Goal: Communication & Community: Answer question/provide support

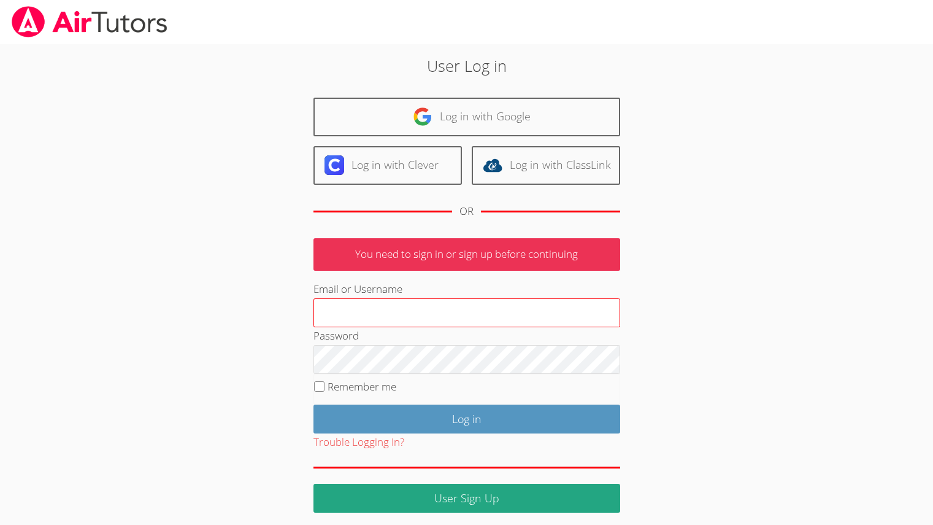
click at [476, 310] on input "Email or Username" at bounding box center [467, 312] width 307 height 29
type input "[EMAIL_ADDRESS][DOMAIN_NAME]"
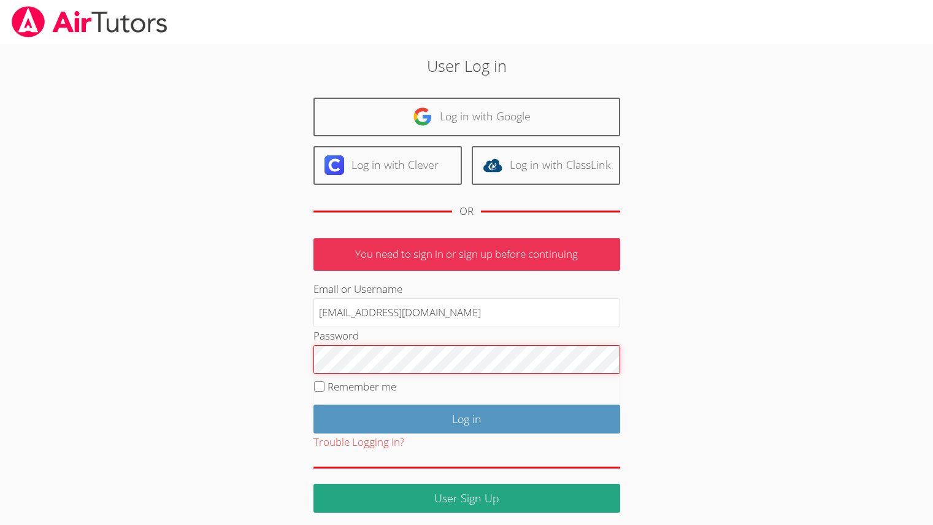
click at [314, 404] on input "Log in" at bounding box center [467, 418] width 307 height 29
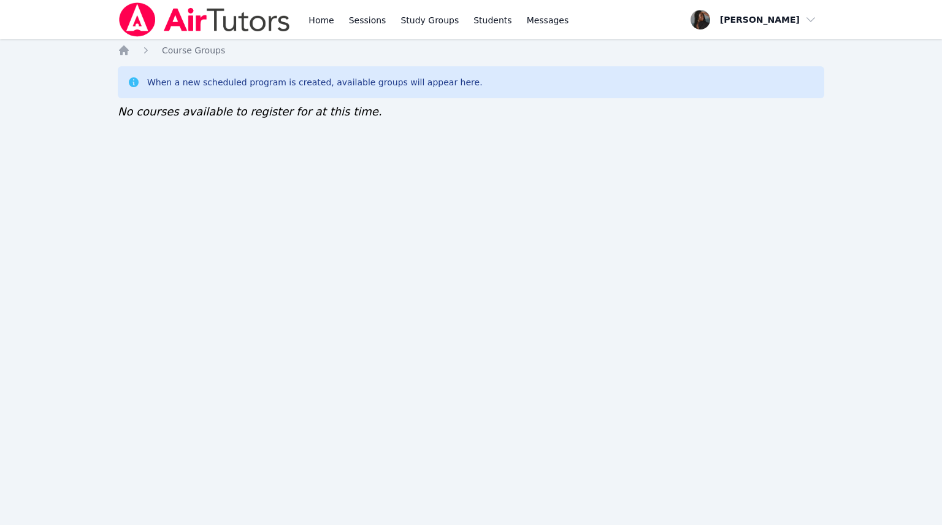
click at [338, 27] on div "Home Sessions Study Groups Students Messages" at bounding box center [438, 19] width 265 height 39
click at [320, 26] on link "Home" at bounding box center [321, 19] width 30 height 39
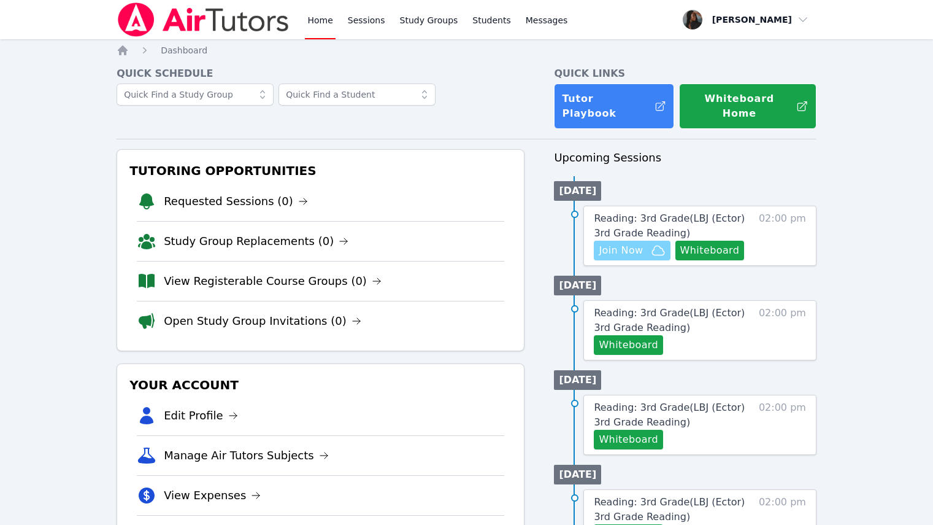
click at [626, 243] on span "Join Now" at bounding box center [621, 250] width 44 height 15
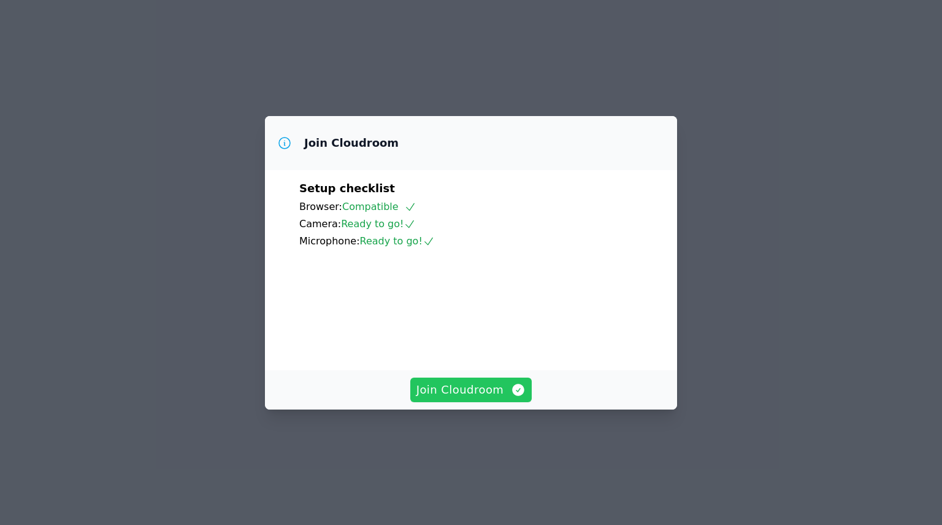
click at [451, 398] on span "Join Cloudroom" at bounding box center [472, 389] width 110 height 17
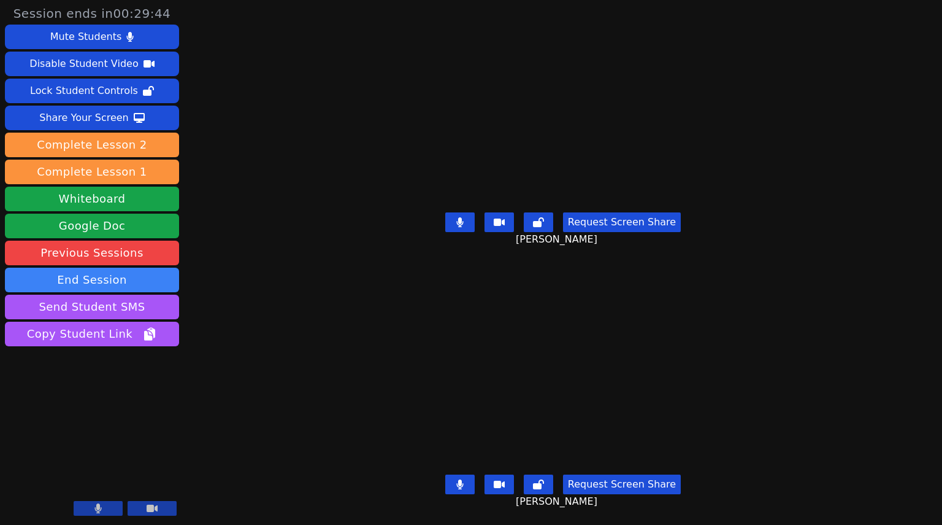
click at [106, 514] on button at bounding box center [98, 508] width 49 height 15
click at [99, 511] on icon at bounding box center [98, 508] width 12 height 10
click at [461, 212] on button at bounding box center [459, 222] width 29 height 20
click at [460, 482] on button at bounding box center [459, 484] width 29 height 20
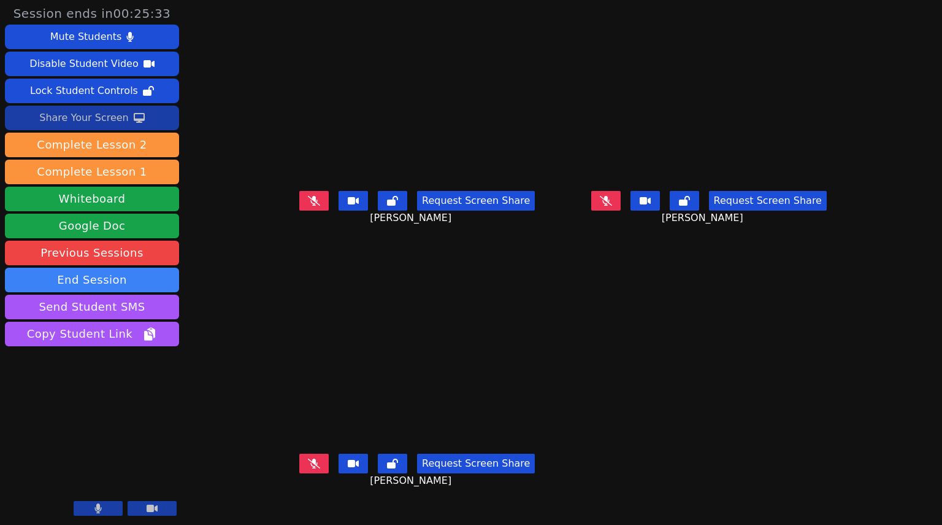
click at [112, 122] on div "Share Your Screen" at bounding box center [84, 118] width 90 height 20
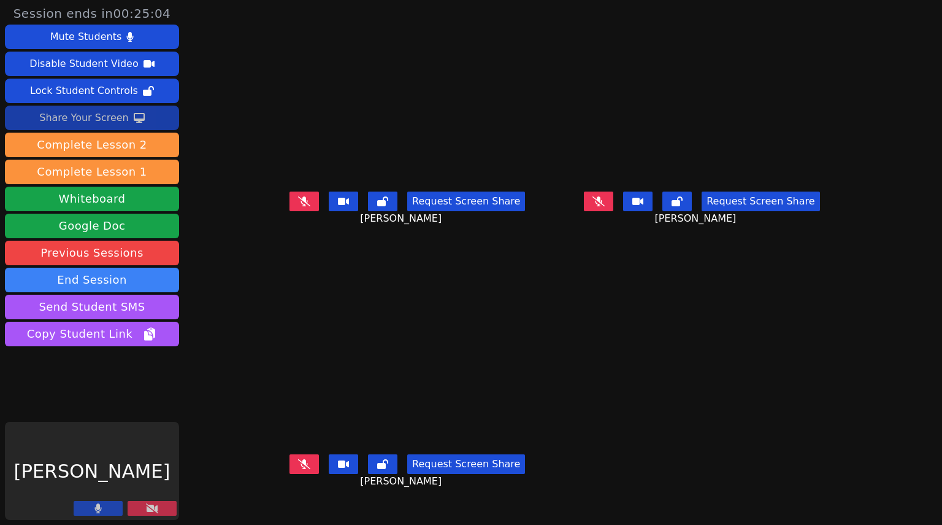
click at [122, 123] on div "Share Your Screen" at bounding box center [84, 118] width 90 height 20
click at [651, 80] on video at bounding box center [702, 106] width 285 height 160
click at [148, 511] on icon at bounding box center [152, 508] width 12 height 10
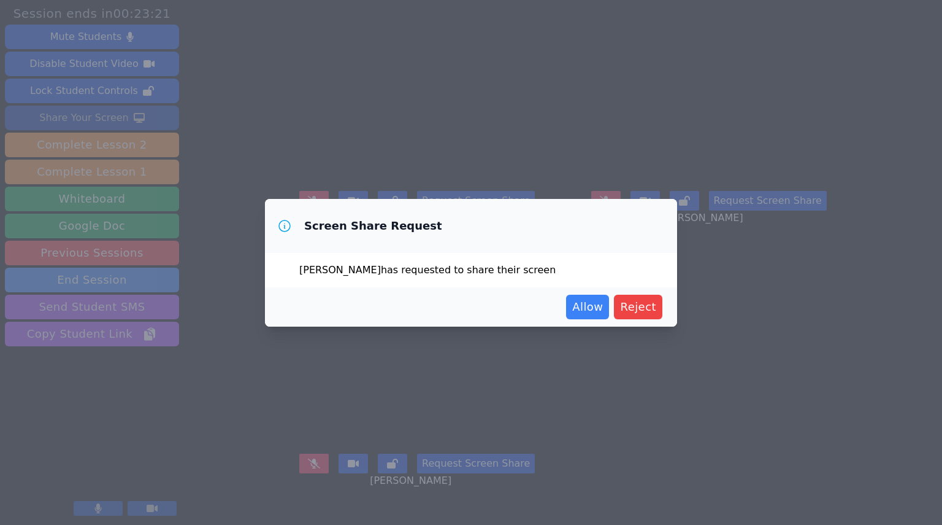
drag, startPoint x: 290, startPoint y: 8, endPoint x: 498, endPoint y: 26, distance: 208.8
click at [315, 7] on div "Screen Share Request ALVARO LUNA has requested to share their screen Allow Reje…" at bounding box center [471, 262] width 942 height 525
drag, startPoint x: 642, startPoint y: 302, endPoint x: 625, endPoint y: 307, distance: 18.3
click at [636, 306] on span "Reject" at bounding box center [638, 306] width 36 height 17
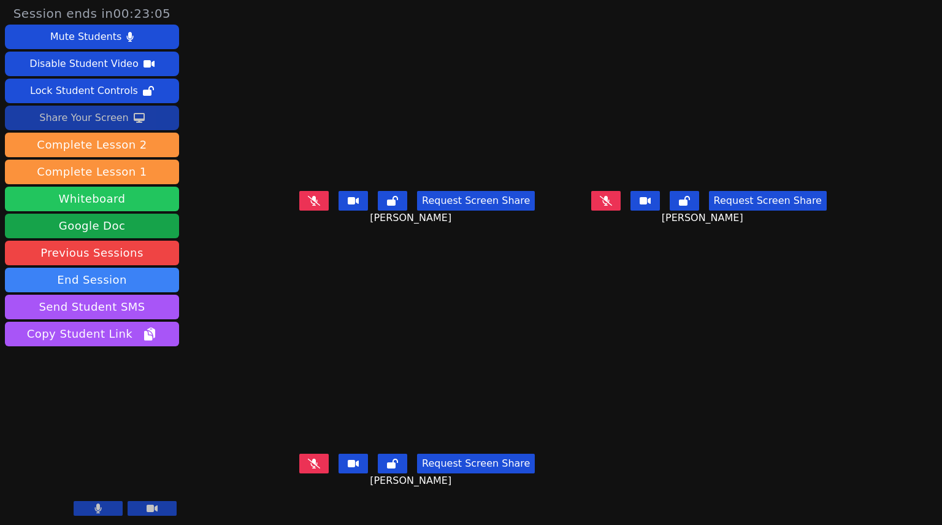
click at [95, 194] on button "Whiteboard" at bounding box center [92, 199] width 174 height 25
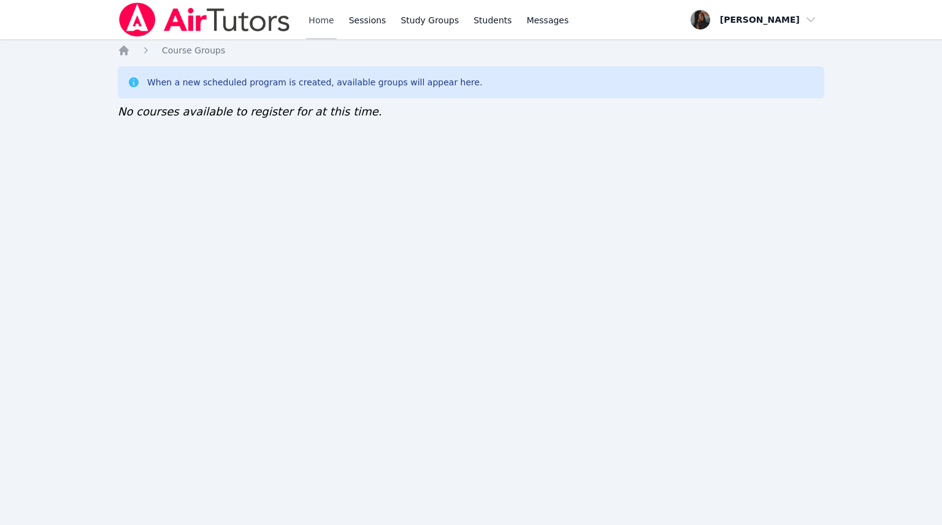
click at [312, 11] on link "Home" at bounding box center [321, 19] width 30 height 39
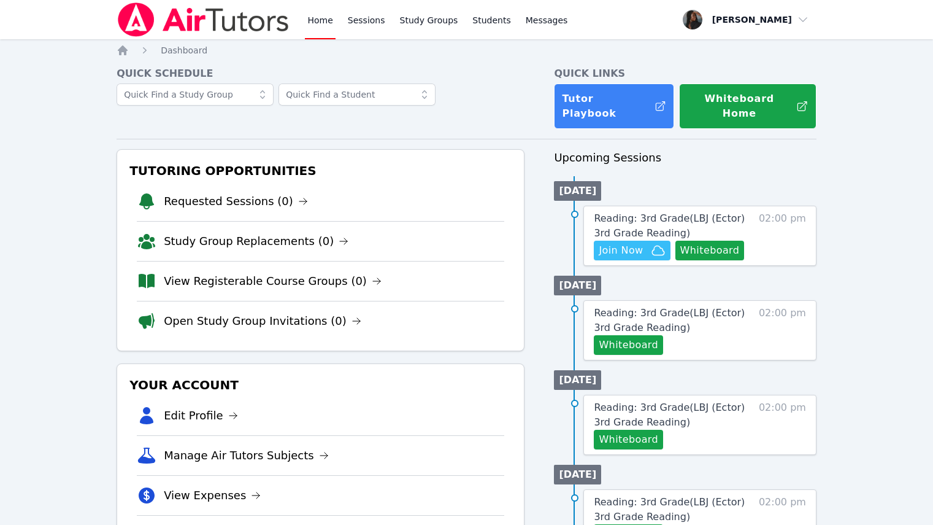
click at [640, 243] on span "Join Now" at bounding box center [621, 250] width 44 height 15
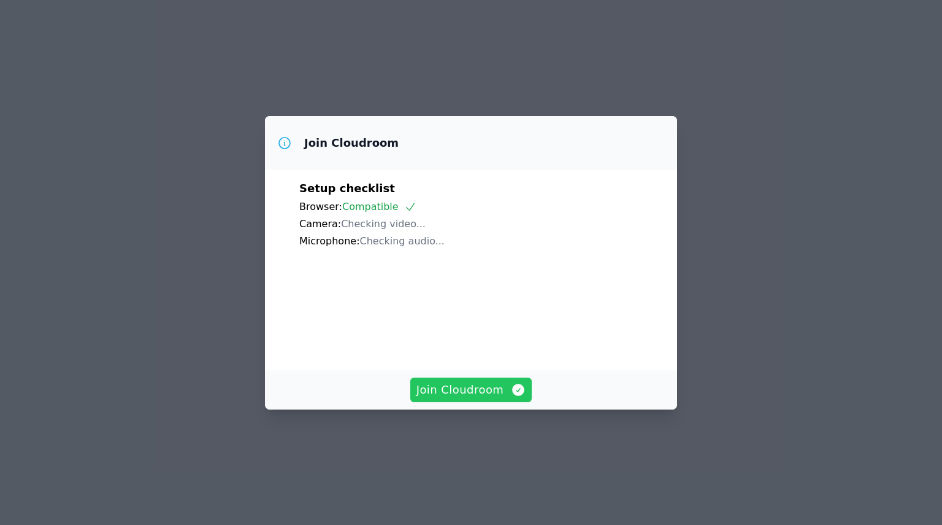
click at [460, 398] on span "Join Cloudroom" at bounding box center [472, 389] width 110 height 17
click at [451, 398] on span "Join Cloudroom" at bounding box center [472, 389] width 110 height 17
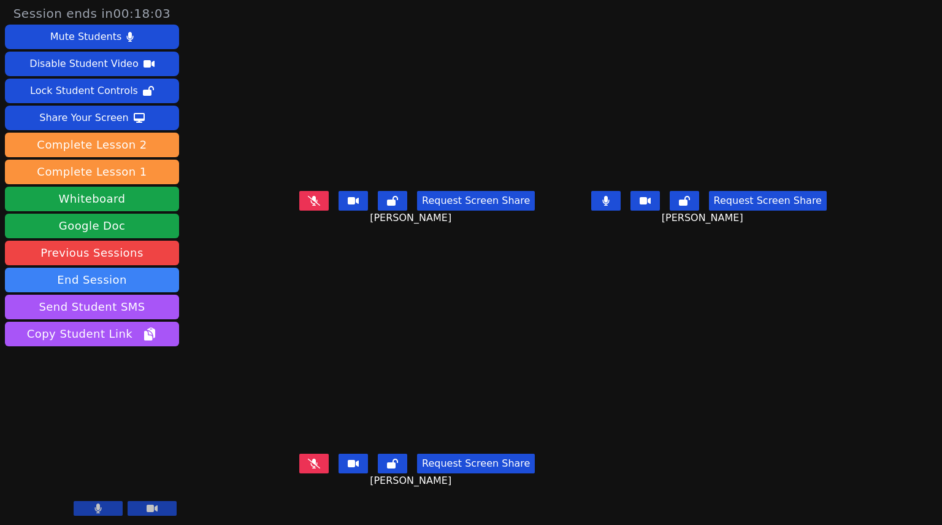
click at [665, 208] on div "Request Screen Share" at bounding box center [710, 201] width 236 height 20
click at [621, 209] on button at bounding box center [606, 201] width 29 height 20
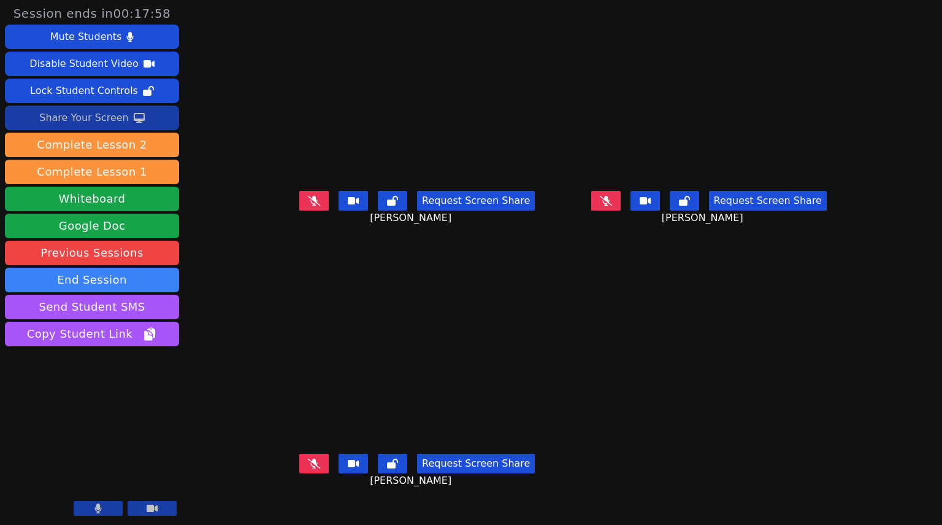
click at [67, 118] on div "Share Your Screen" at bounding box center [84, 118] width 90 height 20
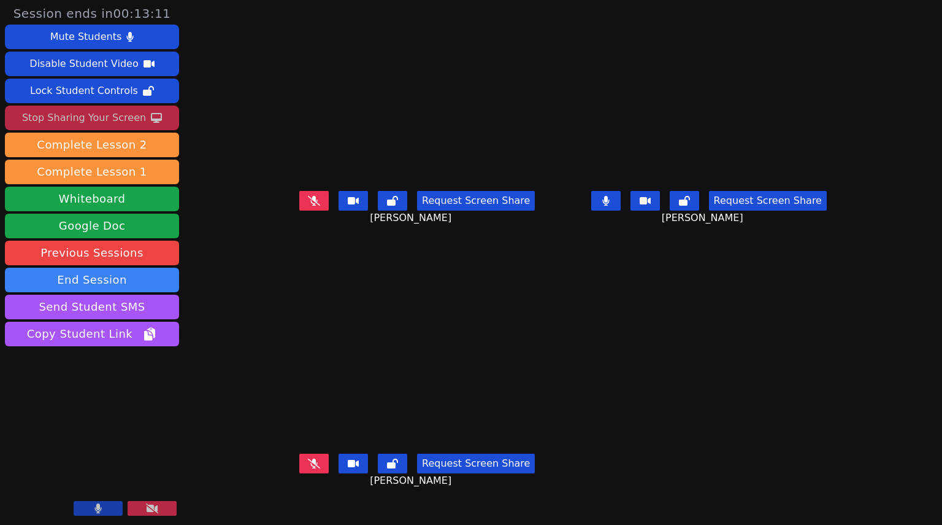
click at [133, 126] on div "Stop Sharing Your Screen" at bounding box center [84, 118] width 124 height 20
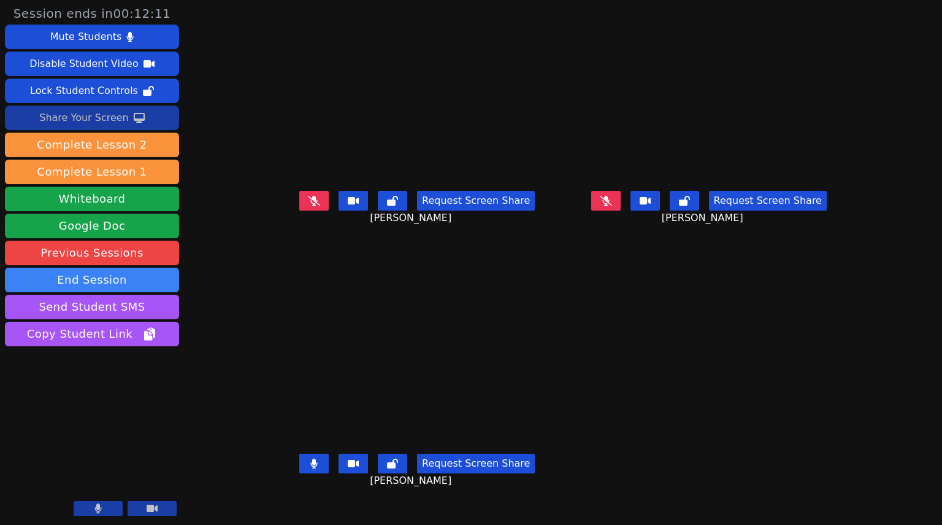
click at [621, 388] on main "[PERSON_NAME] Request Screen Share [PERSON_NAME] [PERSON_NAME] Request Screen S…" at bounding box center [563, 262] width 574 height 525
click at [142, 124] on button "Share Your Screen" at bounding box center [92, 118] width 174 height 25
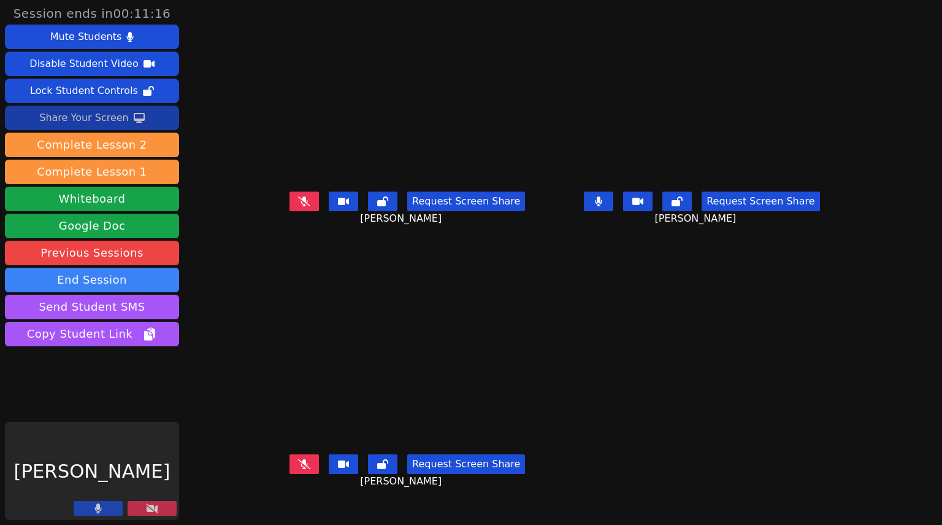
click at [123, 118] on button "Share Your Screen" at bounding box center [92, 118] width 174 height 25
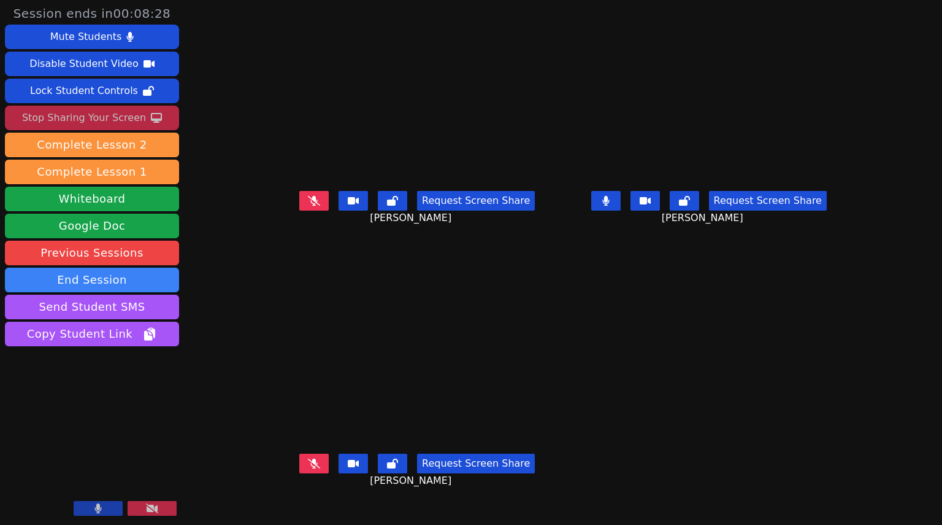
click at [118, 119] on div "Stop Sharing Your Screen" at bounding box center [84, 118] width 124 height 20
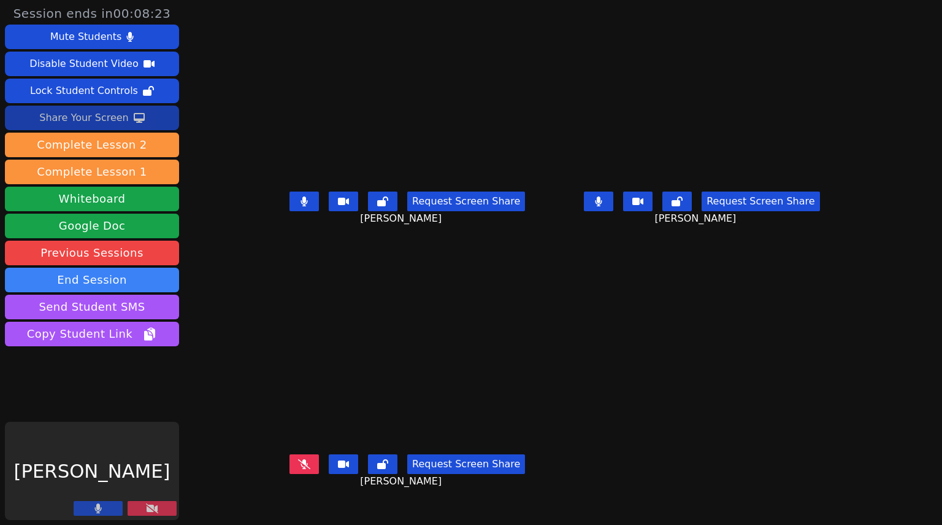
click at [158, 504] on button at bounding box center [152, 508] width 49 height 15
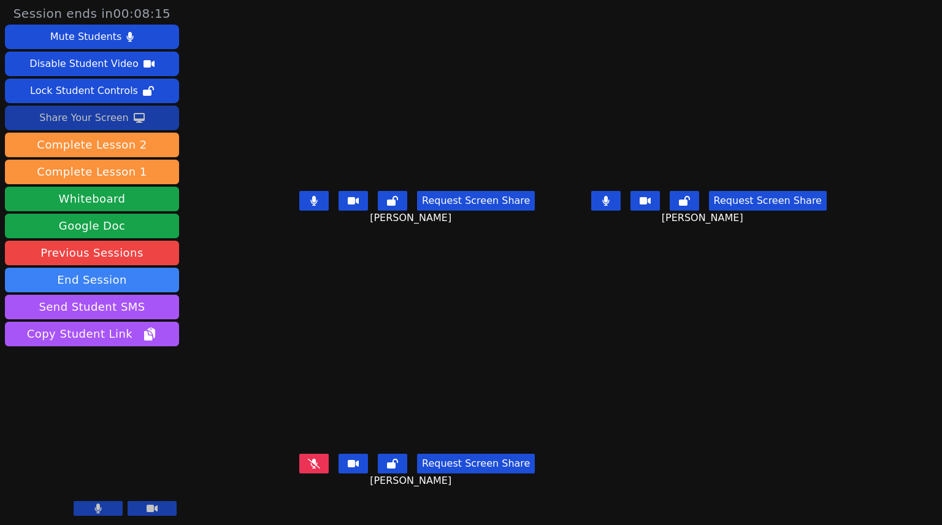
click at [299, 210] on button at bounding box center [313, 201] width 29 height 20
click at [621, 210] on button at bounding box center [606, 201] width 29 height 20
click at [122, 120] on div "Share Your Screen" at bounding box center [84, 118] width 90 height 20
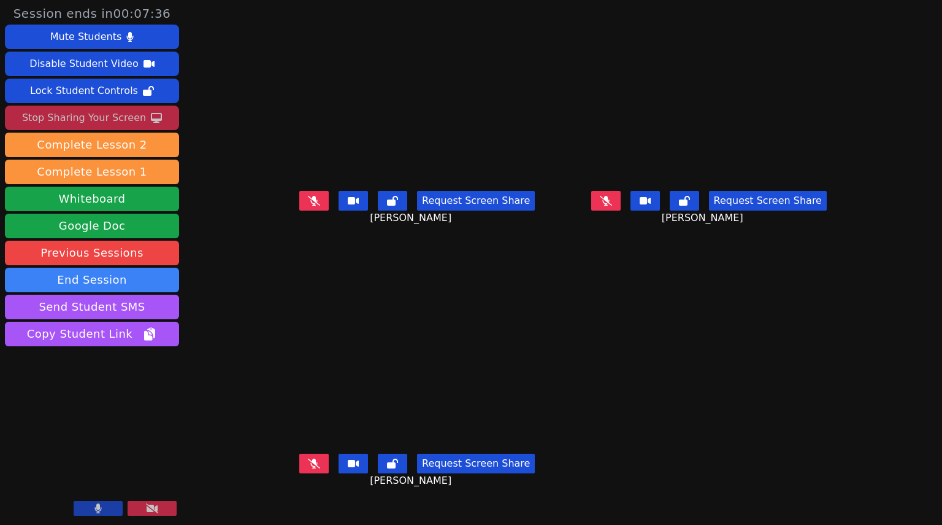
click at [612, 206] on icon at bounding box center [606, 201] width 12 height 10
click at [621, 210] on button at bounding box center [606, 201] width 29 height 20
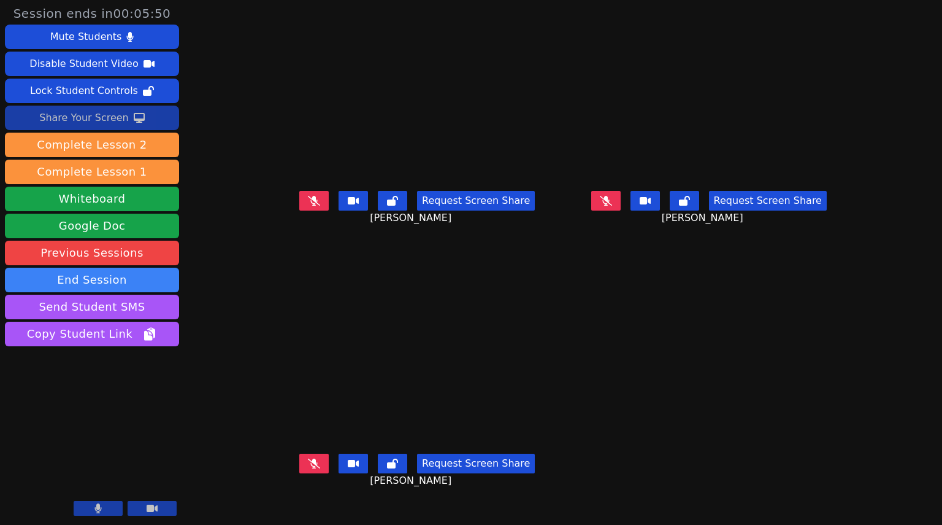
click at [82, 112] on div "Share Your Screen" at bounding box center [84, 118] width 90 height 20
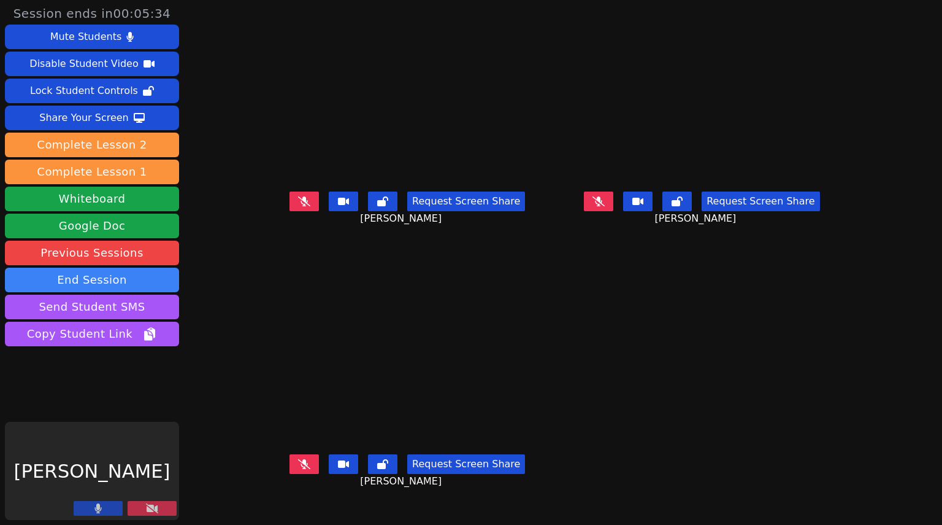
click at [156, 506] on icon at bounding box center [152, 508] width 12 height 10
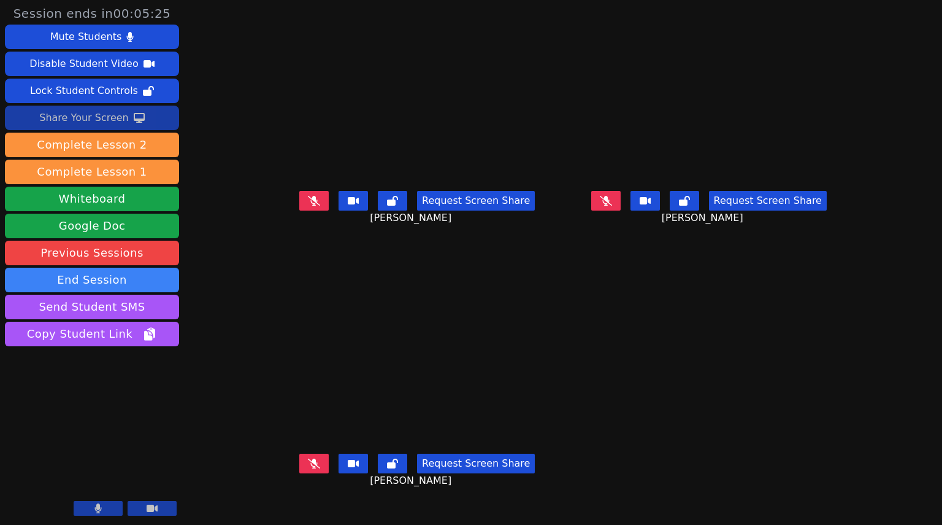
click at [160, 125] on button "Share Your Screen" at bounding box center [92, 118] width 174 height 25
click at [108, 120] on div "Share Your Screen" at bounding box center [84, 118] width 90 height 20
